Goal: Transaction & Acquisition: Purchase product/service

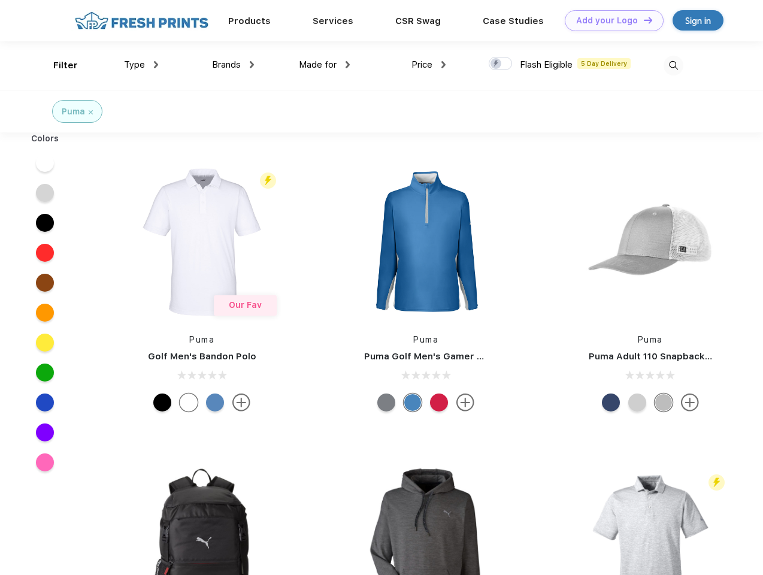
click at [609, 20] on link "Add your Logo Design Tool" at bounding box center [614, 20] width 99 height 21
click at [0, 0] on div "Design Tool" at bounding box center [0, 0] width 0 height 0
click at [642, 20] on link "Add your Logo Design Tool" at bounding box center [614, 20] width 99 height 21
click at [57, 65] on div "Filter" at bounding box center [65, 66] width 25 height 14
click at [141, 65] on span "Type" at bounding box center [134, 64] width 21 height 11
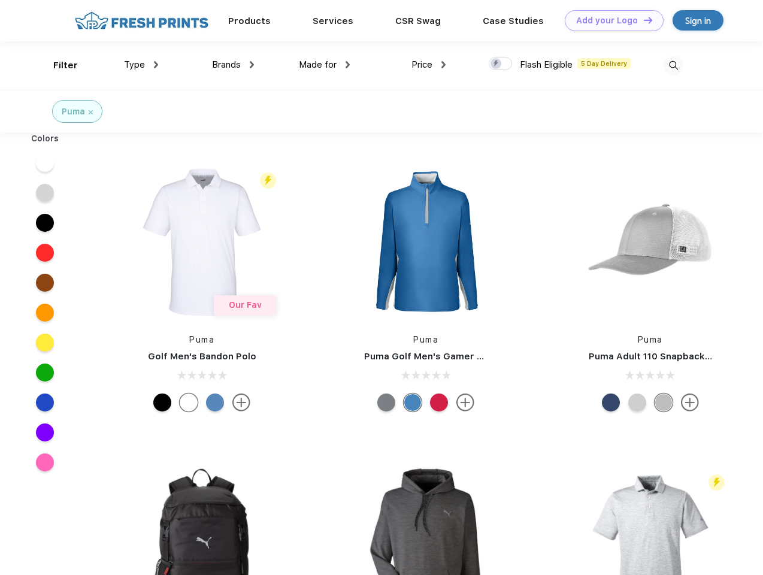
click at [233, 65] on span "Brands" at bounding box center [226, 64] width 29 height 11
click at [325, 65] on span "Made for" at bounding box center [318, 64] width 38 height 11
click at [429, 65] on span "Price" at bounding box center [421, 64] width 21 height 11
click at [501, 64] on div at bounding box center [500, 63] width 23 height 13
click at [496, 64] on input "checkbox" at bounding box center [493, 60] width 8 height 8
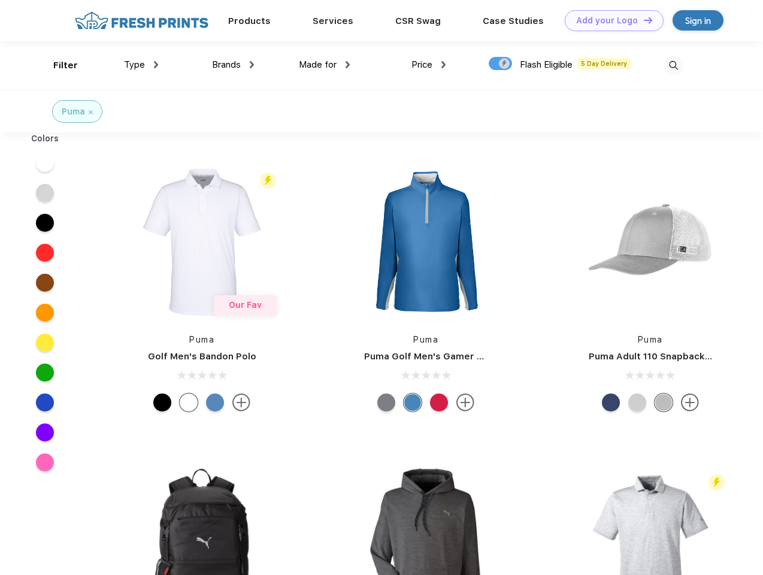
click at [673, 65] on img at bounding box center [673, 66] width 20 height 20
